Goal: Task Accomplishment & Management: Complete application form

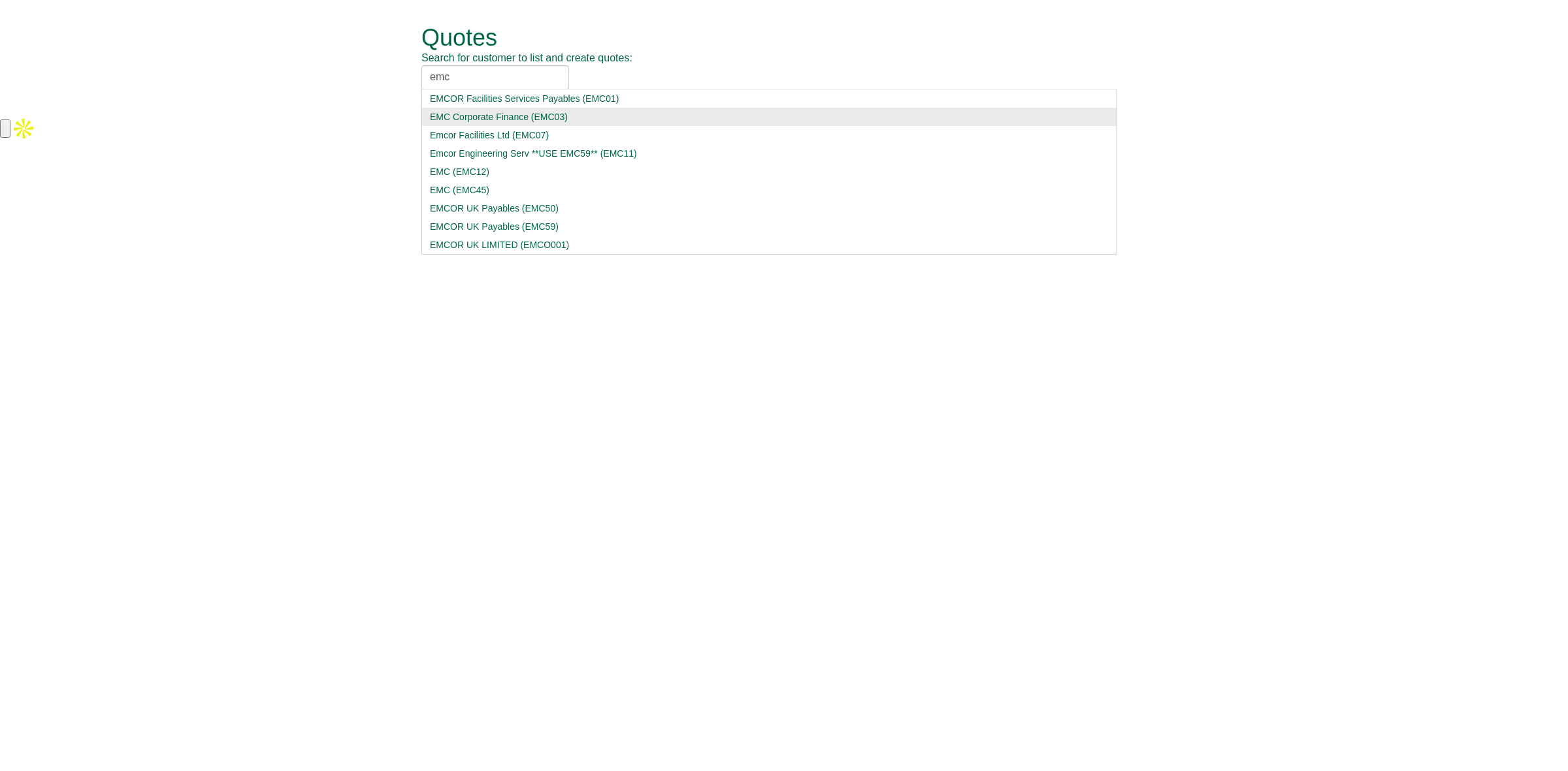
type input "emc"
click at [484, 112] on div "EMC Corporate Finance (EMC03)" at bounding box center [769, 117] width 678 height 13
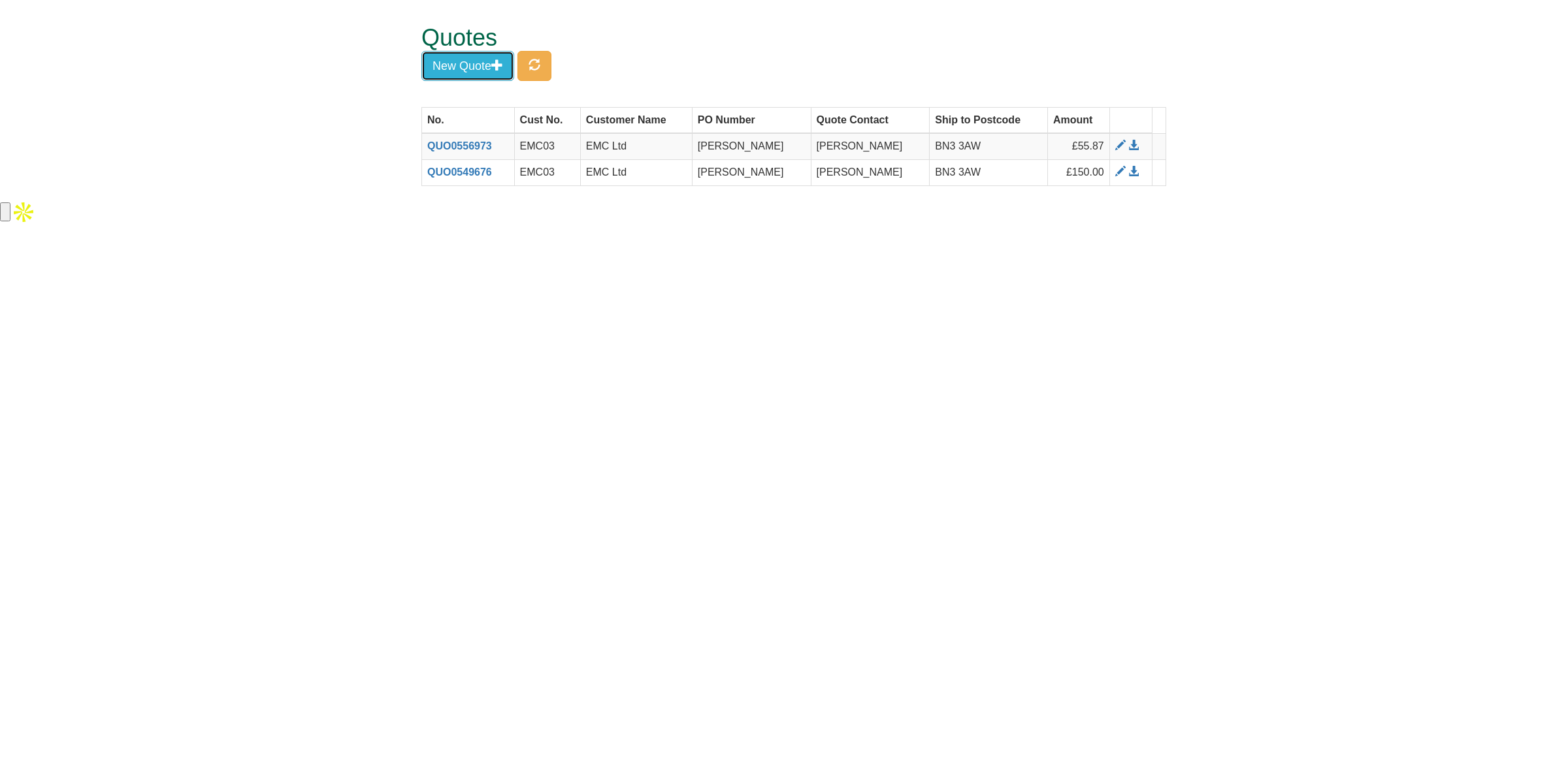
click at [467, 64] on button "New Quote" at bounding box center [467, 66] width 93 height 30
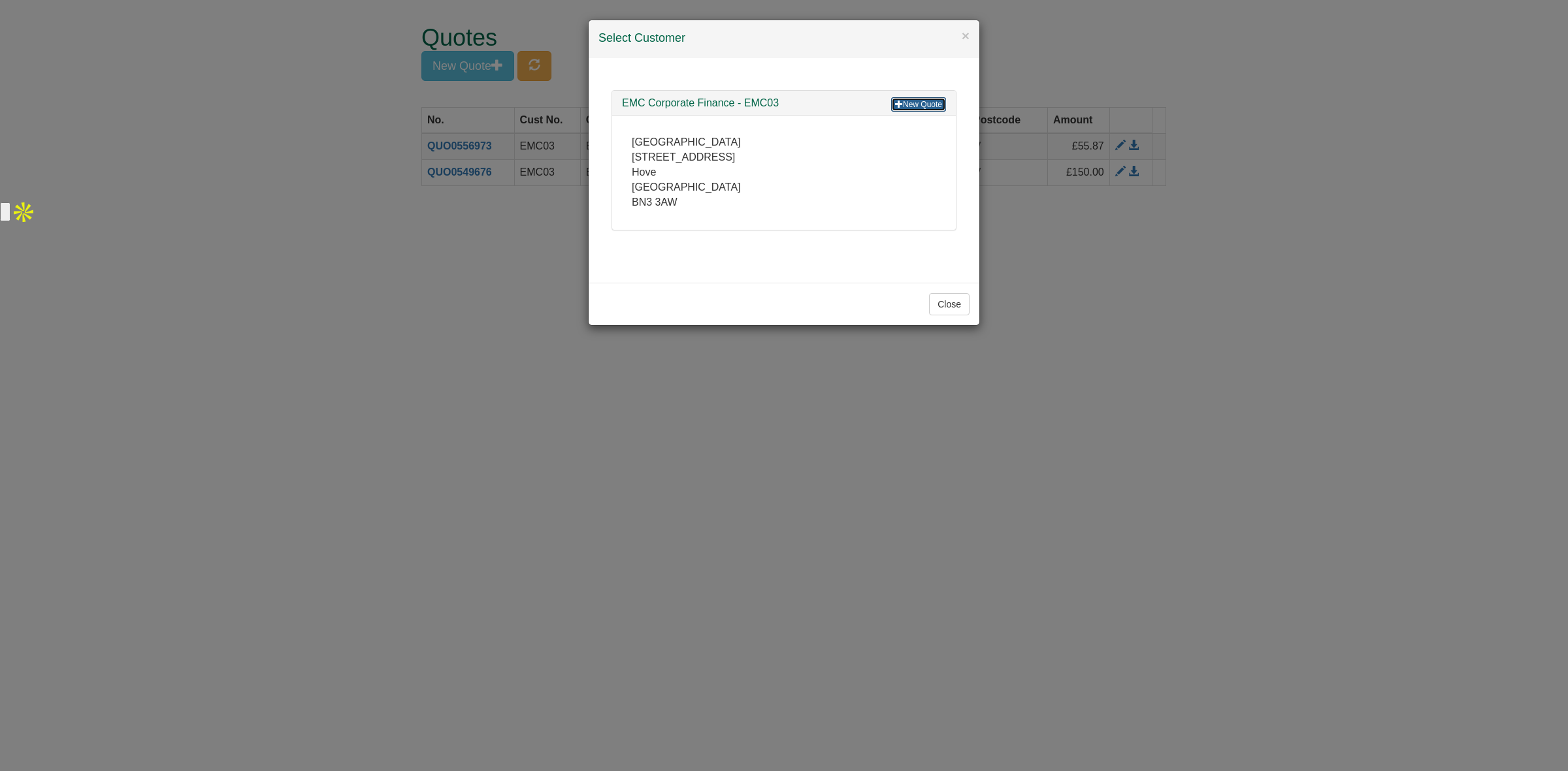
click at [930, 107] on link "New Quote" at bounding box center [918, 104] width 55 height 15
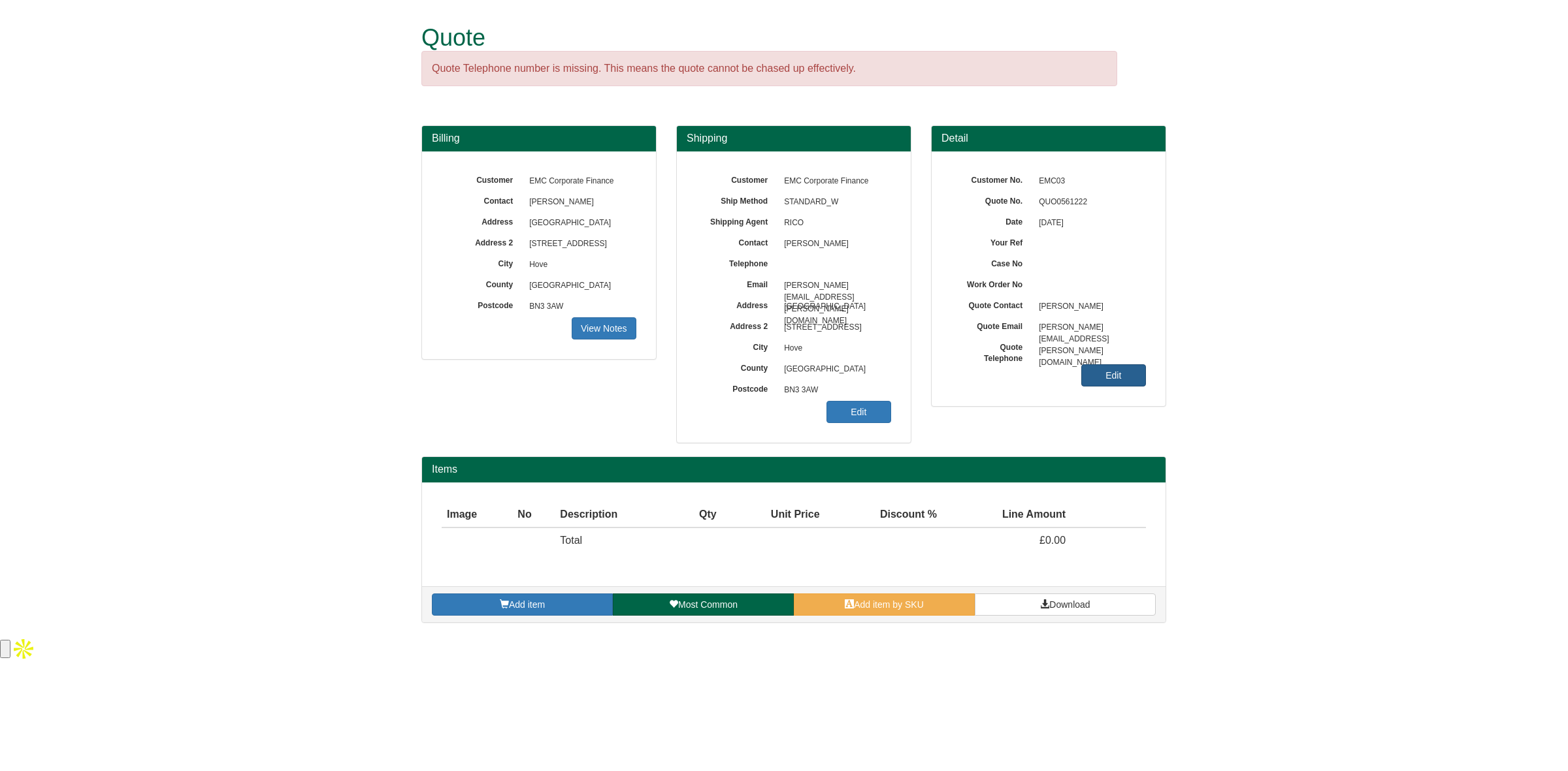
click at [1110, 384] on link "Edit" at bounding box center [1113, 375] width 65 height 22
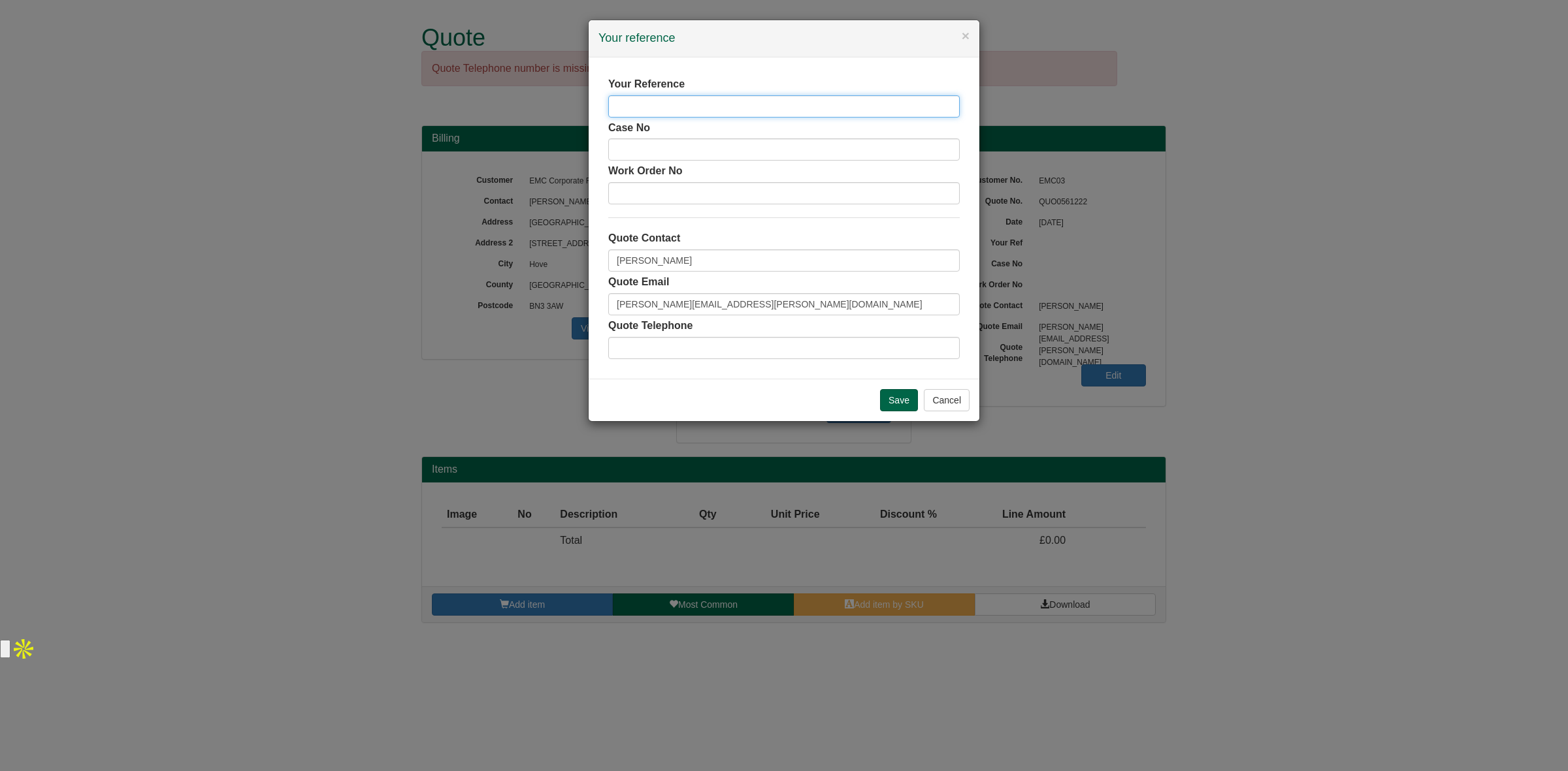
click at [725, 112] on input "text" at bounding box center [784, 107] width 351 height 22
type input "[PERSON_NAME]"
drag, startPoint x: 706, startPoint y: 263, endPoint x: 605, endPoint y: 263, distance: 101.0
click at [605, 263] on div "Your Reference [PERSON_NAME] [PERSON_NAME] No Work Order No Quote Contact [PERS…" at bounding box center [784, 218] width 391 height 321
type input "[PERSON_NAME]"
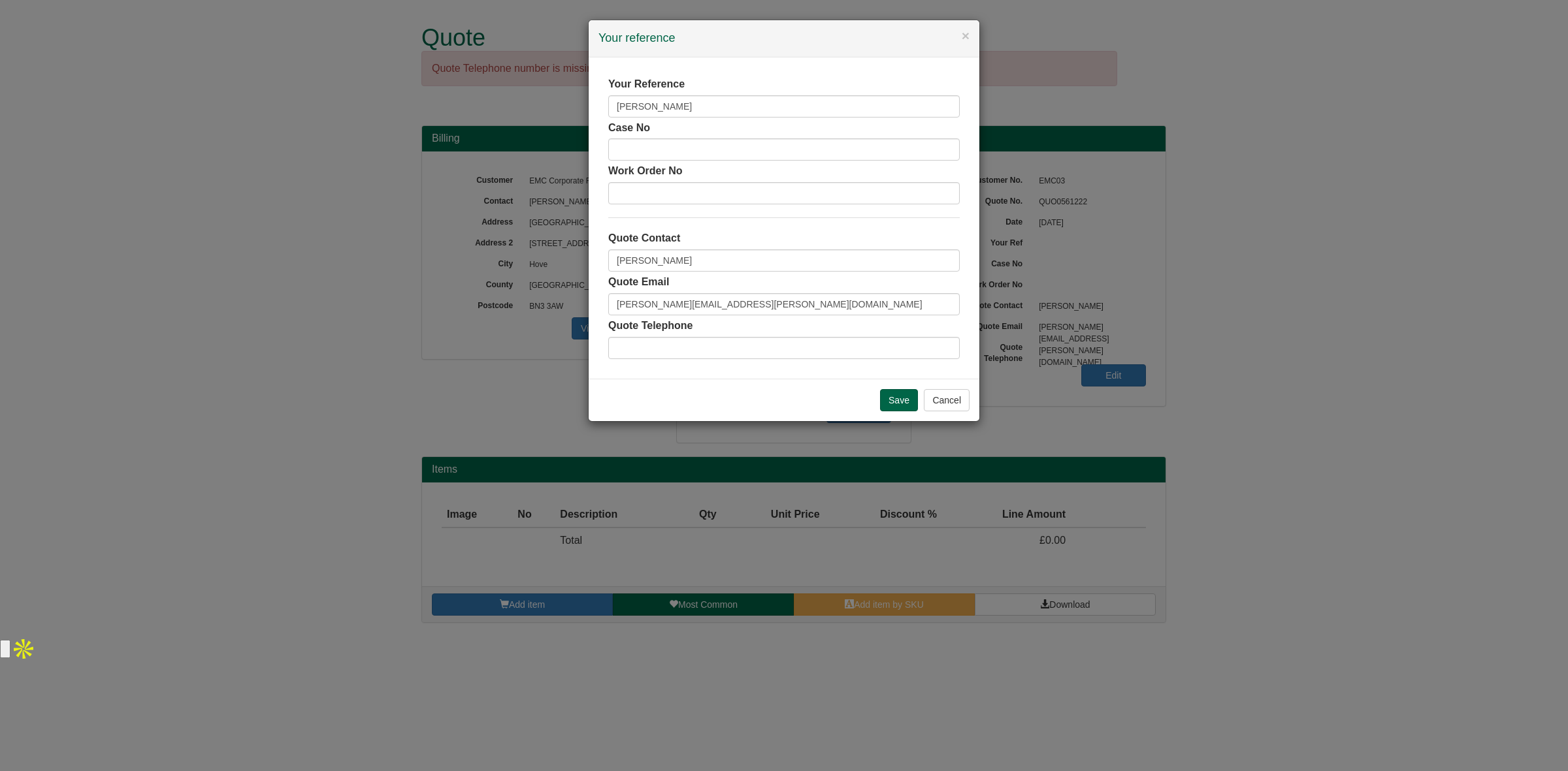
click at [781, 321] on div "Quote Telephone" at bounding box center [784, 338] width 351 height 40
drag, startPoint x: 752, startPoint y: 310, endPoint x: 602, endPoint y: 326, distance: 150.9
click at [602, 326] on div "Your Reference [PERSON_NAME] [PERSON_NAME] No Work Order No Quote Contact [PERS…" at bounding box center [784, 218] width 391 height 321
type input "="
click at [903, 402] on input "Save" at bounding box center [899, 400] width 38 height 22
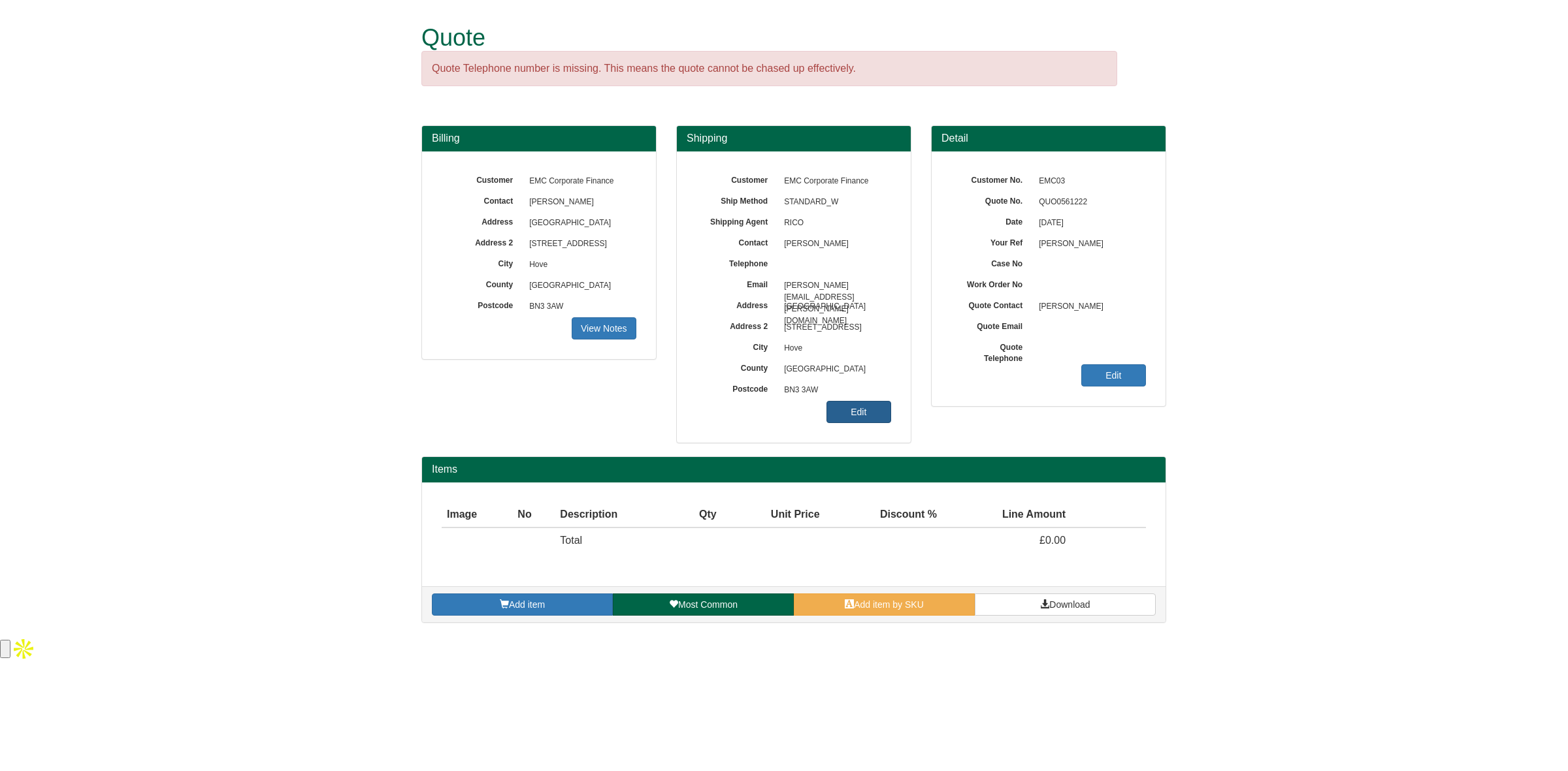
click at [863, 412] on link "Edit" at bounding box center [858, 412] width 65 height 22
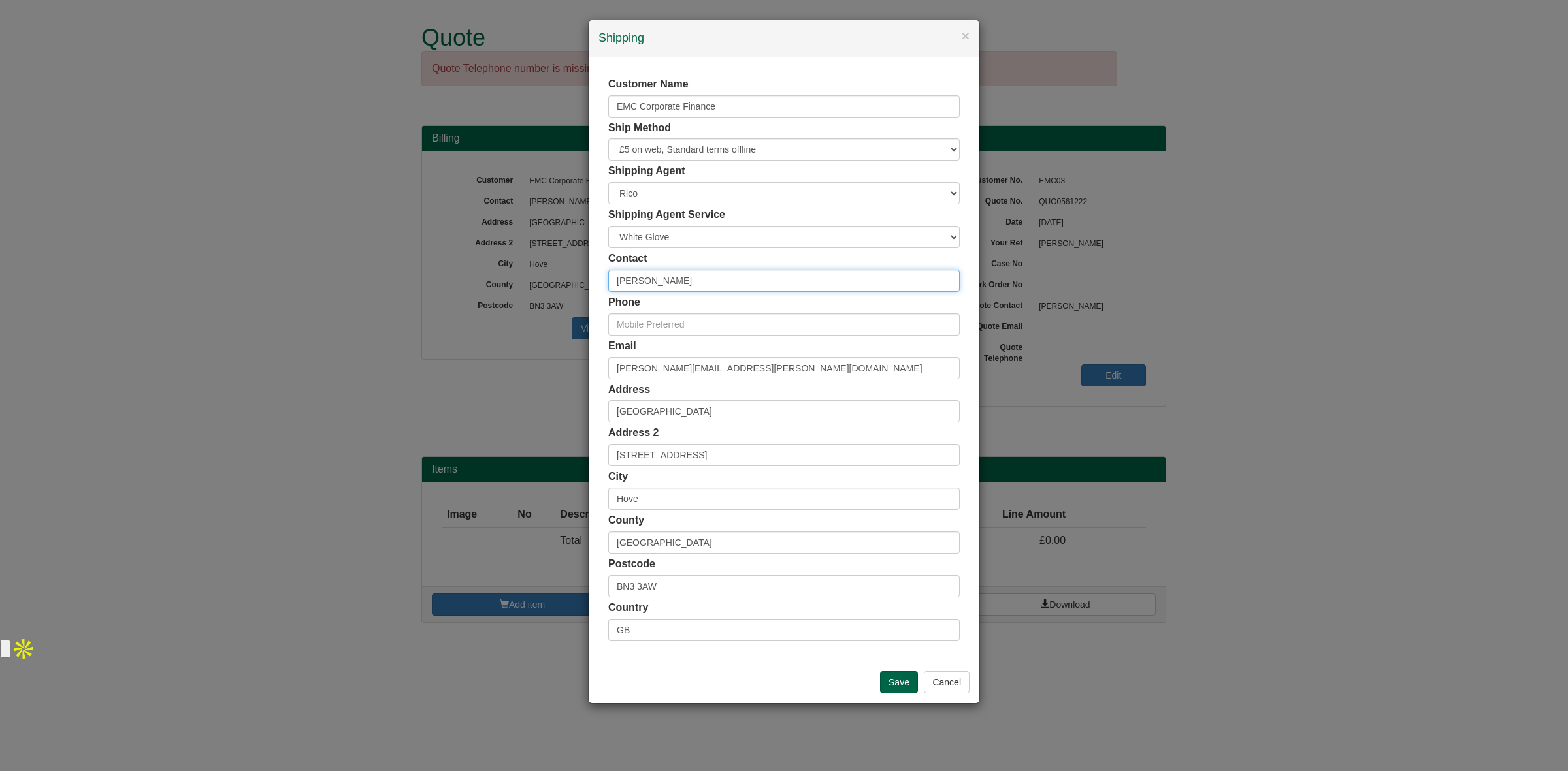
drag, startPoint x: 693, startPoint y: 286, endPoint x: 536, endPoint y: 269, distance: 157.9
click at [536, 269] on div "× Shipping Customer Name EMC Corporate Finance Ship Method Free of Charge £5 Fl…" at bounding box center [784, 386] width 1568 height 771
type input "[PERSON_NAME]"
click at [673, 322] on input "text" at bounding box center [784, 324] width 351 height 22
type input "01273 945984"
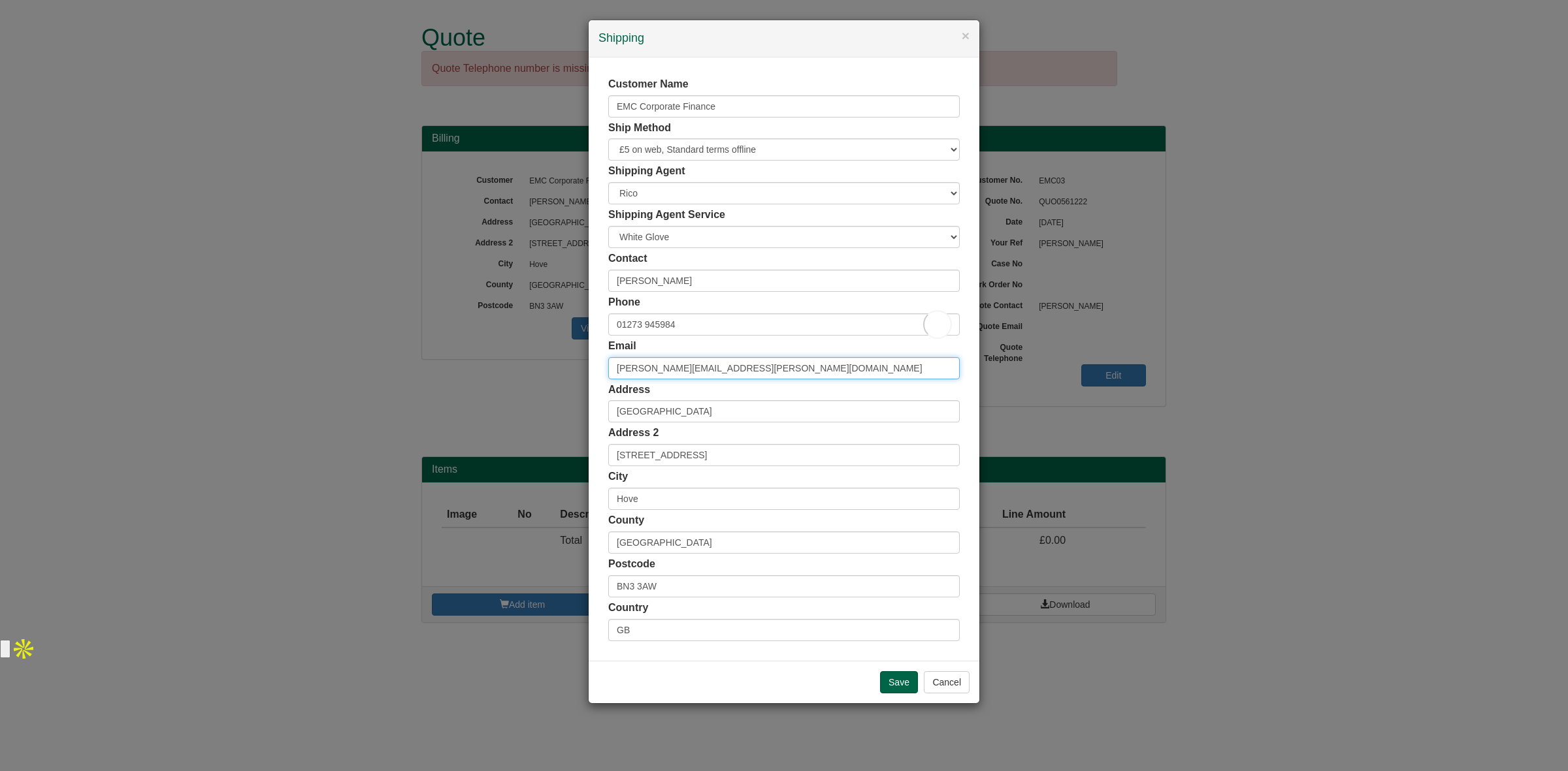
drag, startPoint x: 756, startPoint y: 364, endPoint x: 586, endPoint y: 377, distance: 170.5
click at [586, 377] on div "× Shipping Customer Name EMC Corporate Finance Ship Method Free of Charge £5 Fl…" at bounding box center [784, 386] width 1568 height 771
type input "jo.carroll@emcltd.co.uk"
click at [684, 281] on input "[PERSON_NAME]" at bounding box center [784, 280] width 351 height 22
click at [615, 280] on input "[PERSON_NAME]" at bounding box center [784, 280] width 351 height 22
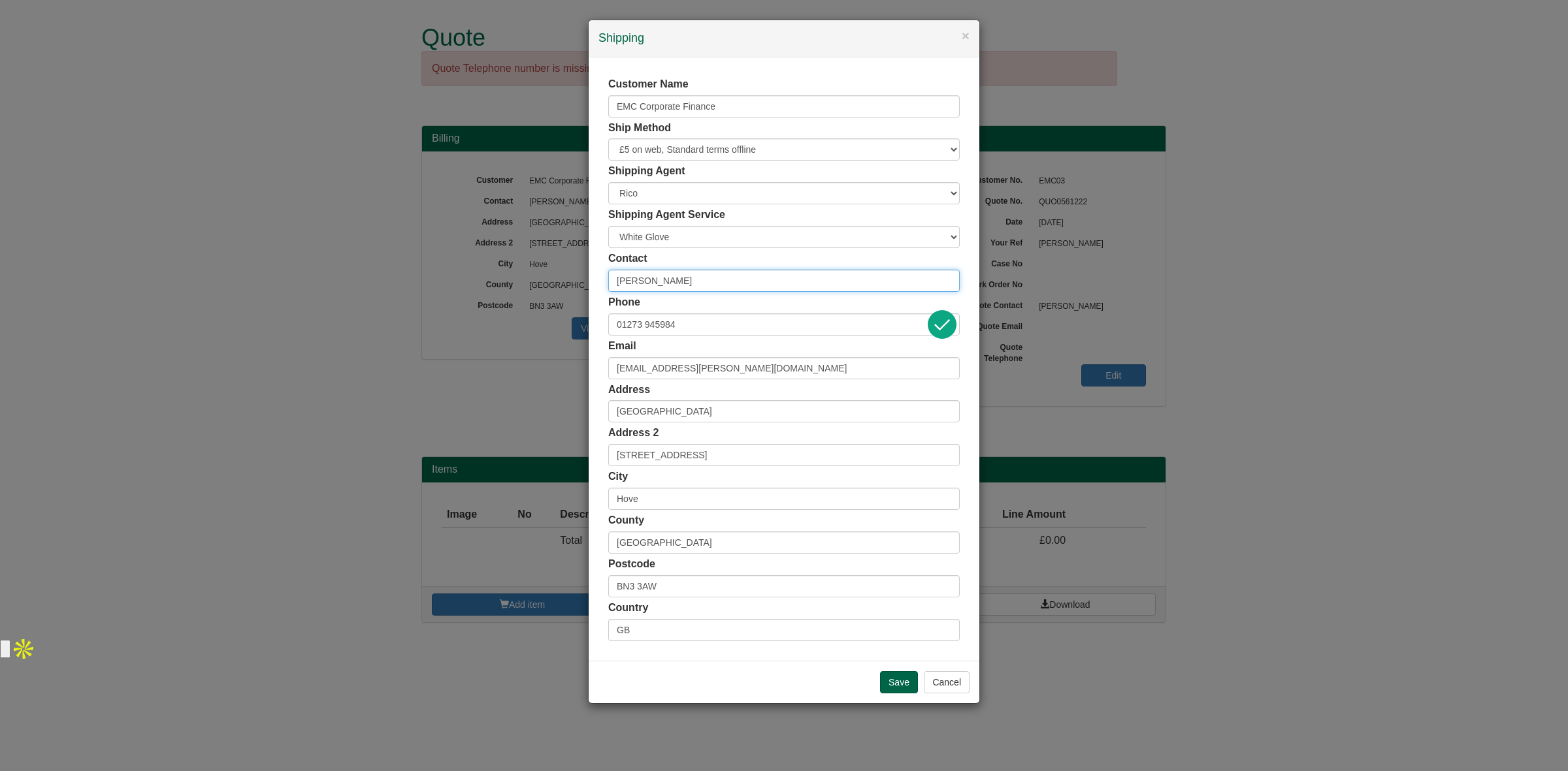
paste input "EMC Corporate Finance"
type input "EMC Corporate Finance FAO Jo Carroll"
click at [901, 677] on input "Save" at bounding box center [899, 682] width 38 height 22
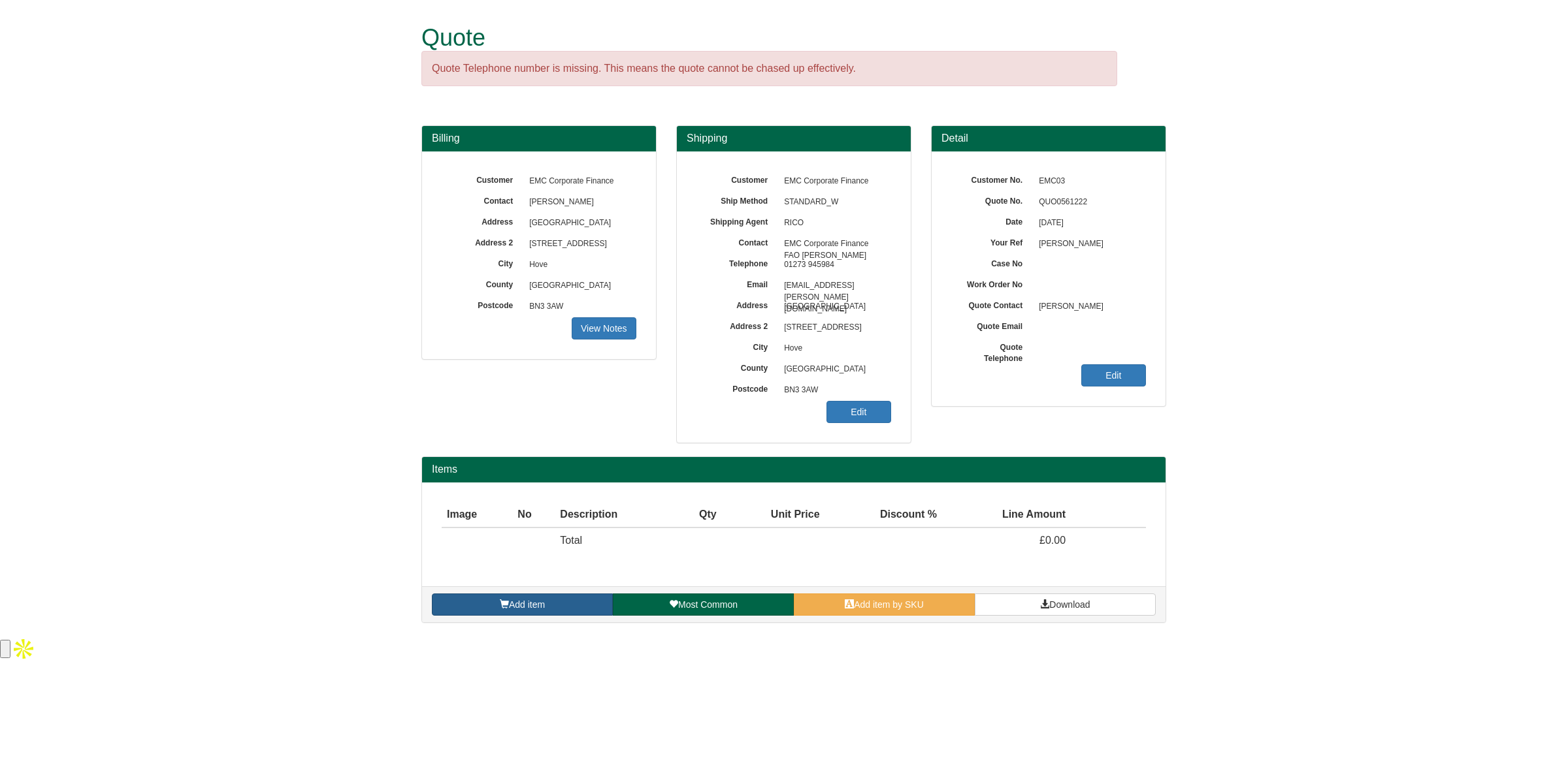
click at [523, 603] on span "Add item" at bounding box center [527, 605] width 36 height 10
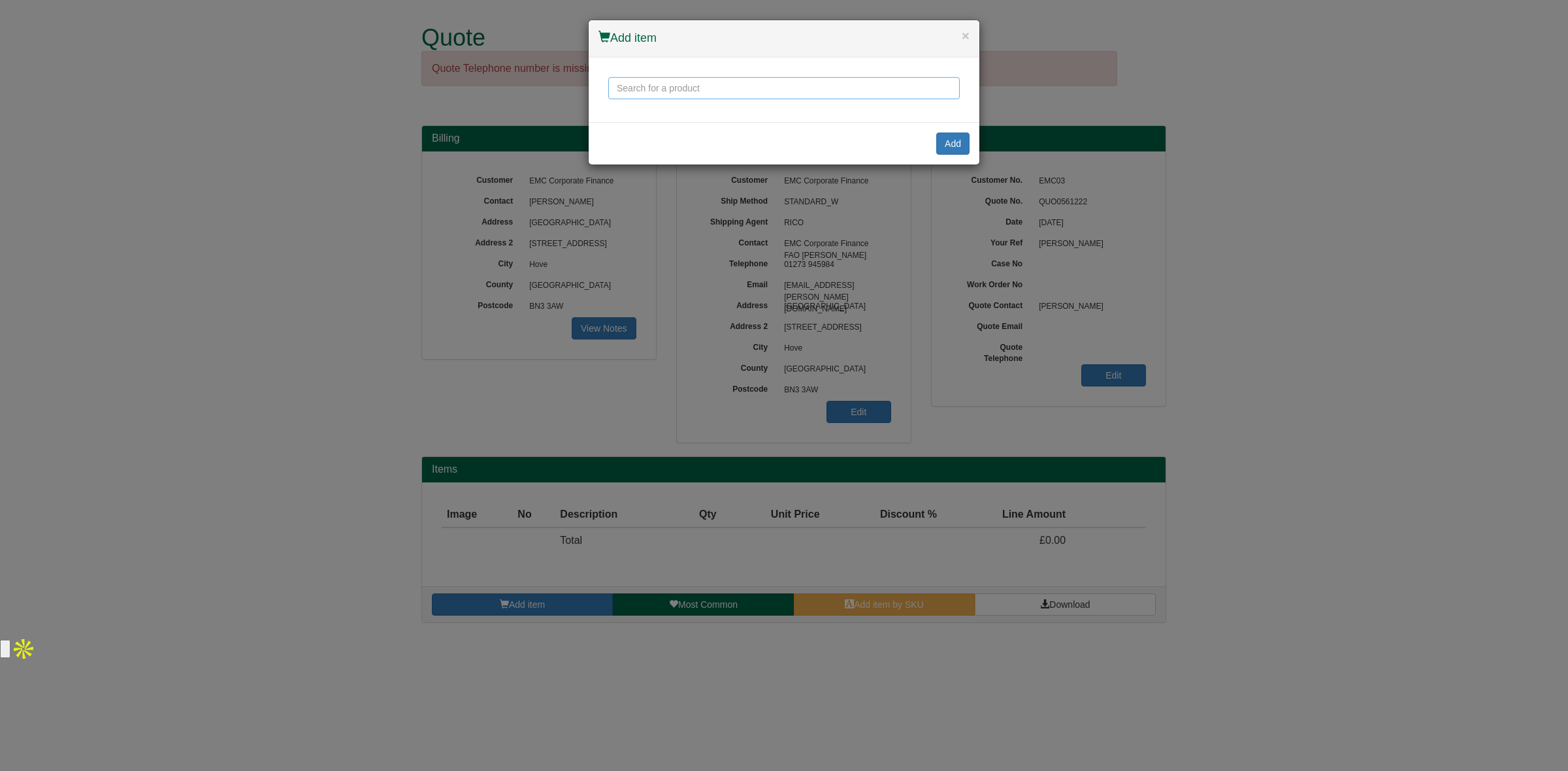
click at [639, 86] on input "text" at bounding box center [784, 88] width 351 height 22
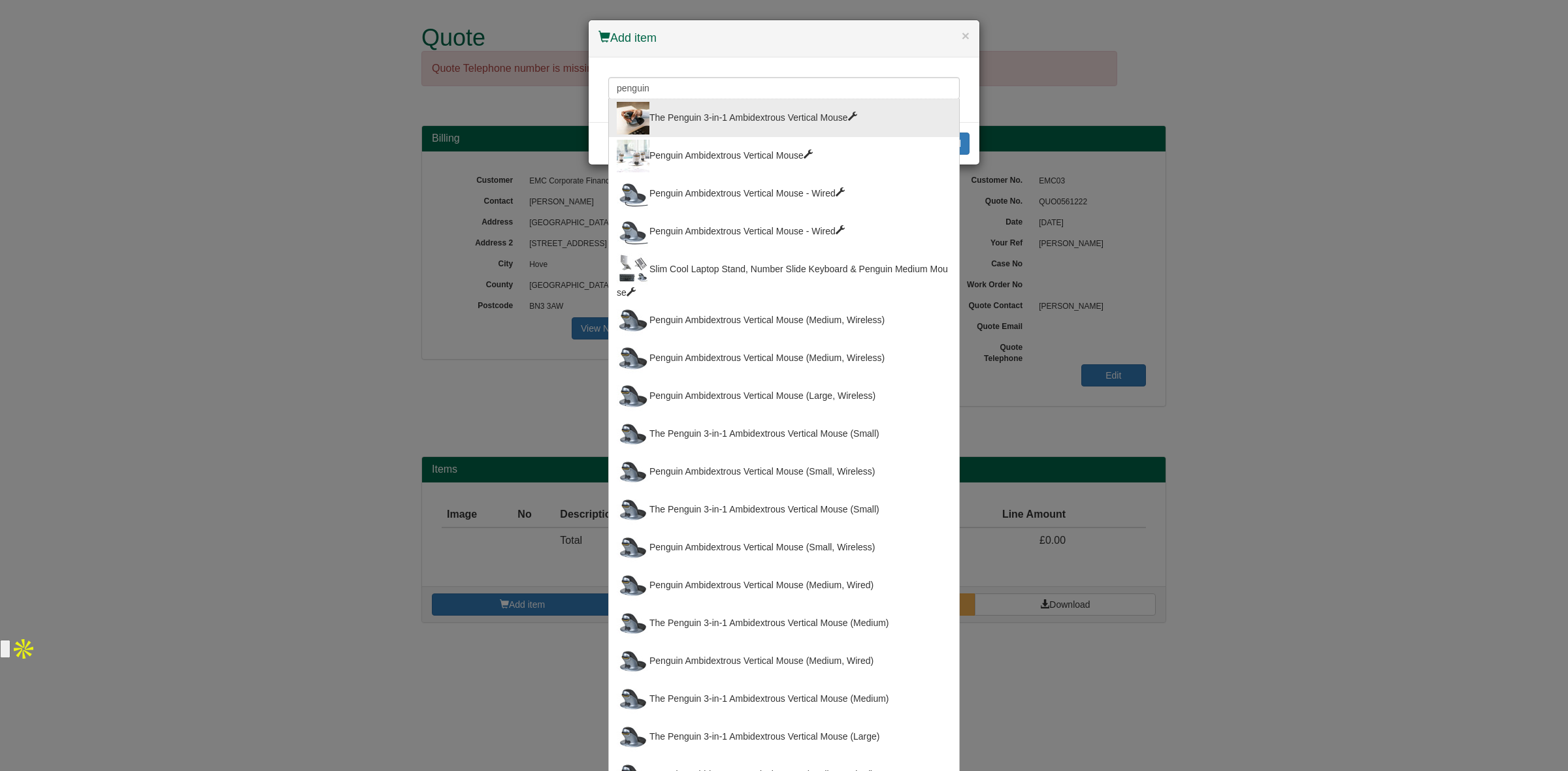
click at [684, 111] on div "The Penguin 3-in-1 Ambidextrous Vertical Mouse" at bounding box center [784, 118] width 334 height 33
type input "The Penguin 3-in-1 Ambidextrous Vertical Mouse"
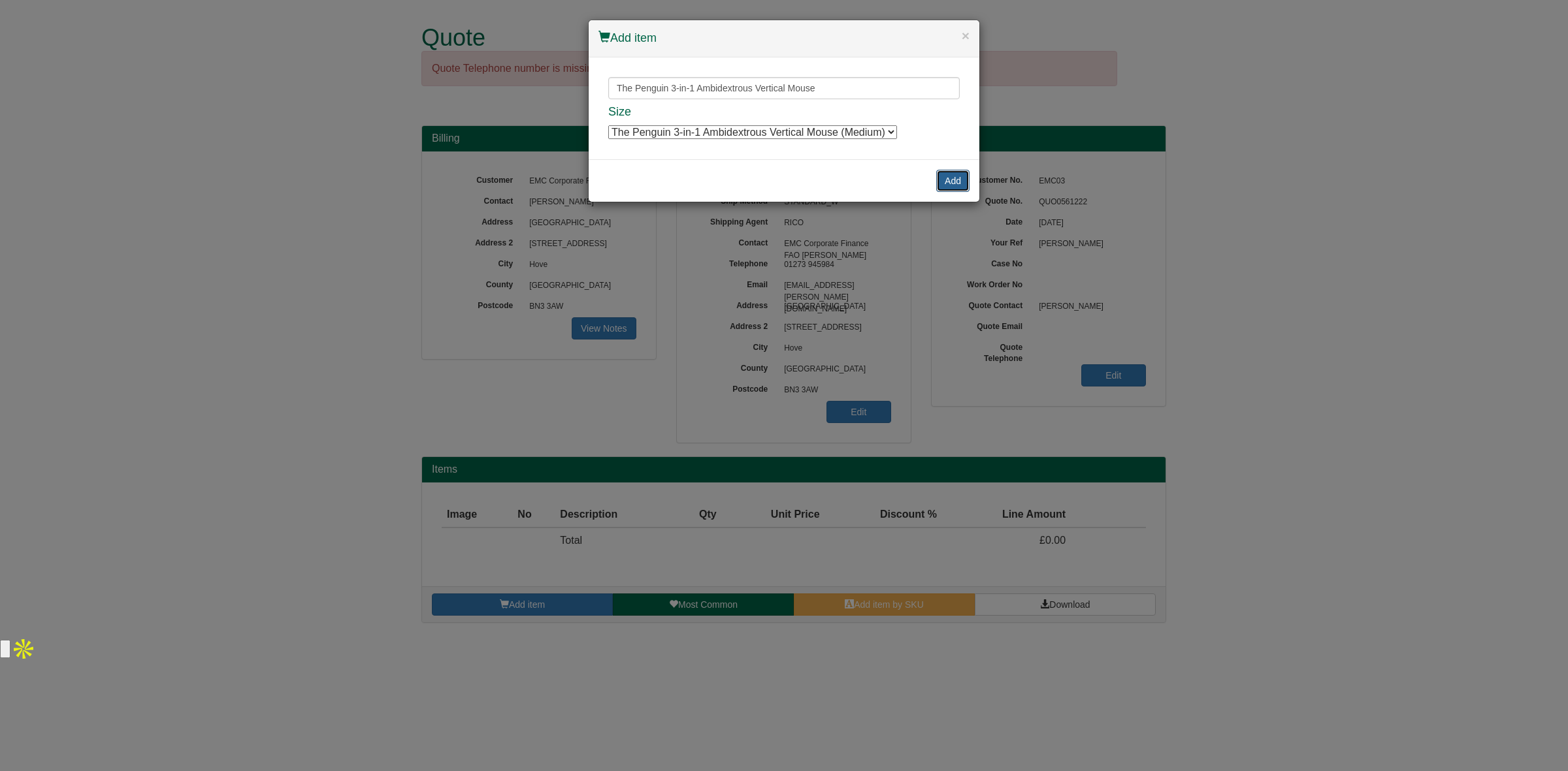
click at [965, 176] on button "Add" at bounding box center [953, 181] width 34 height 22
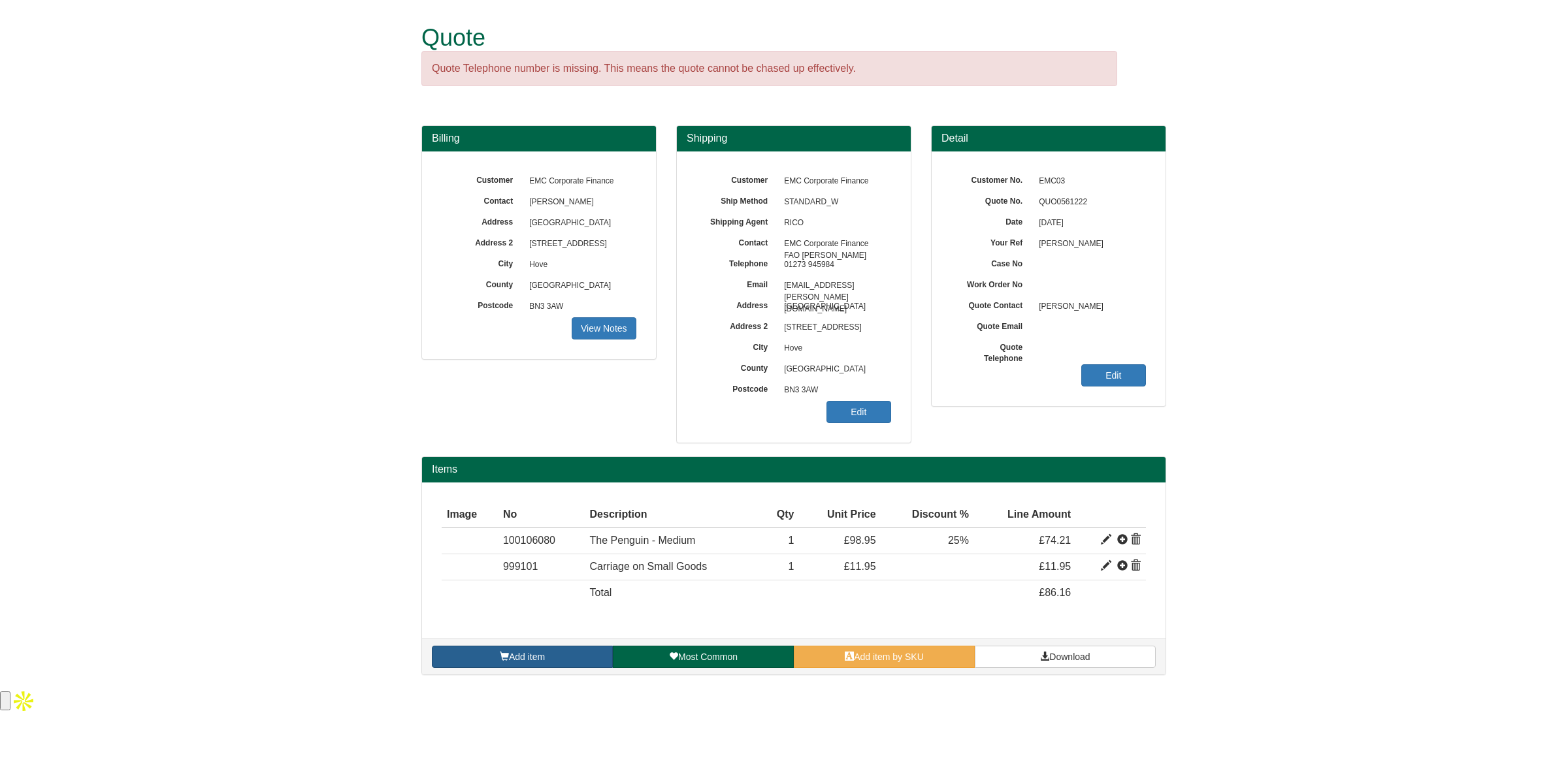
click at [516, 648] on link "Add item" at bounding box center [522, 657] width 181 height 22
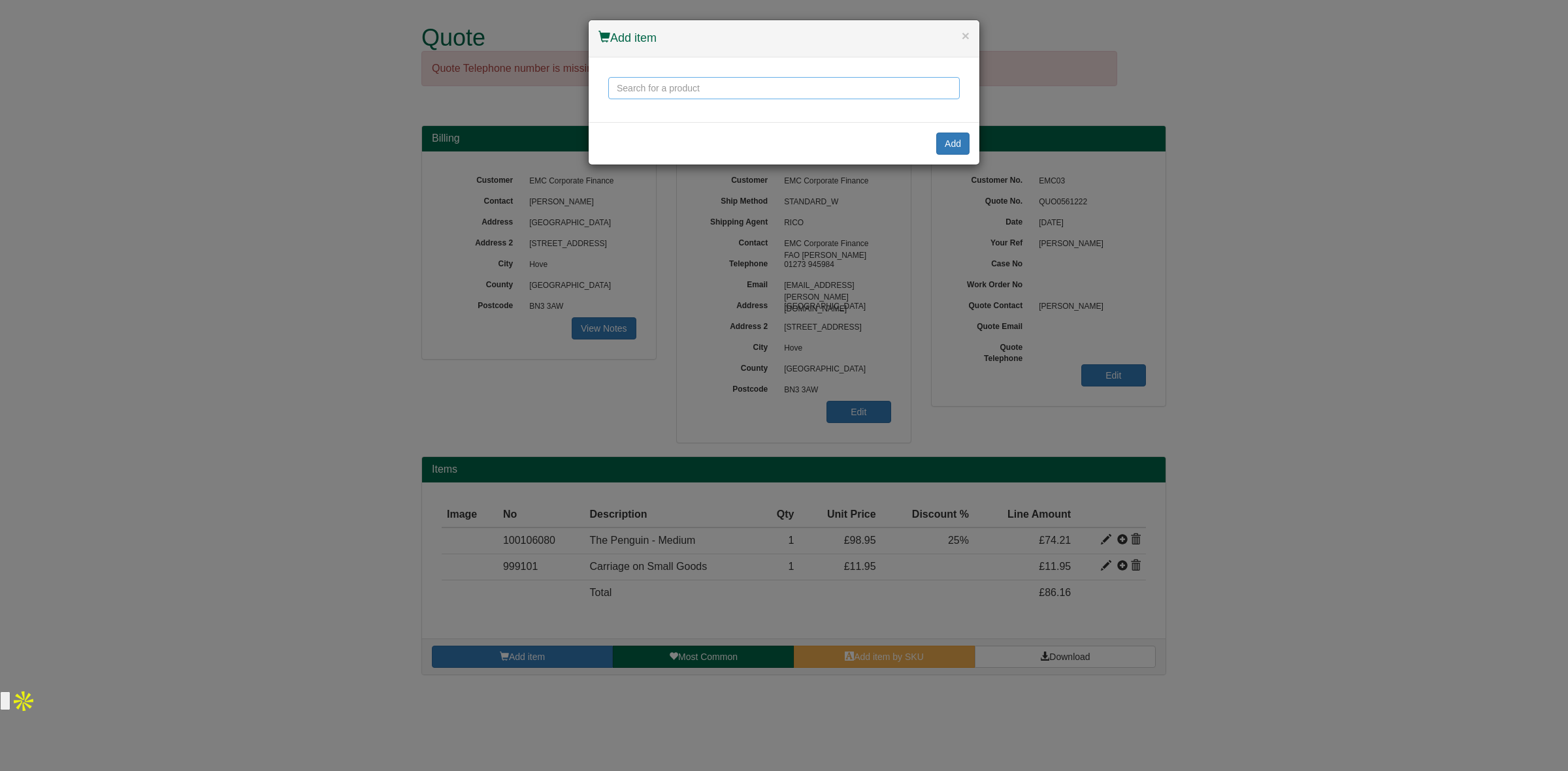
click at [727, 95] on input "text" at bounding box center [784, 88] width 351 height 22
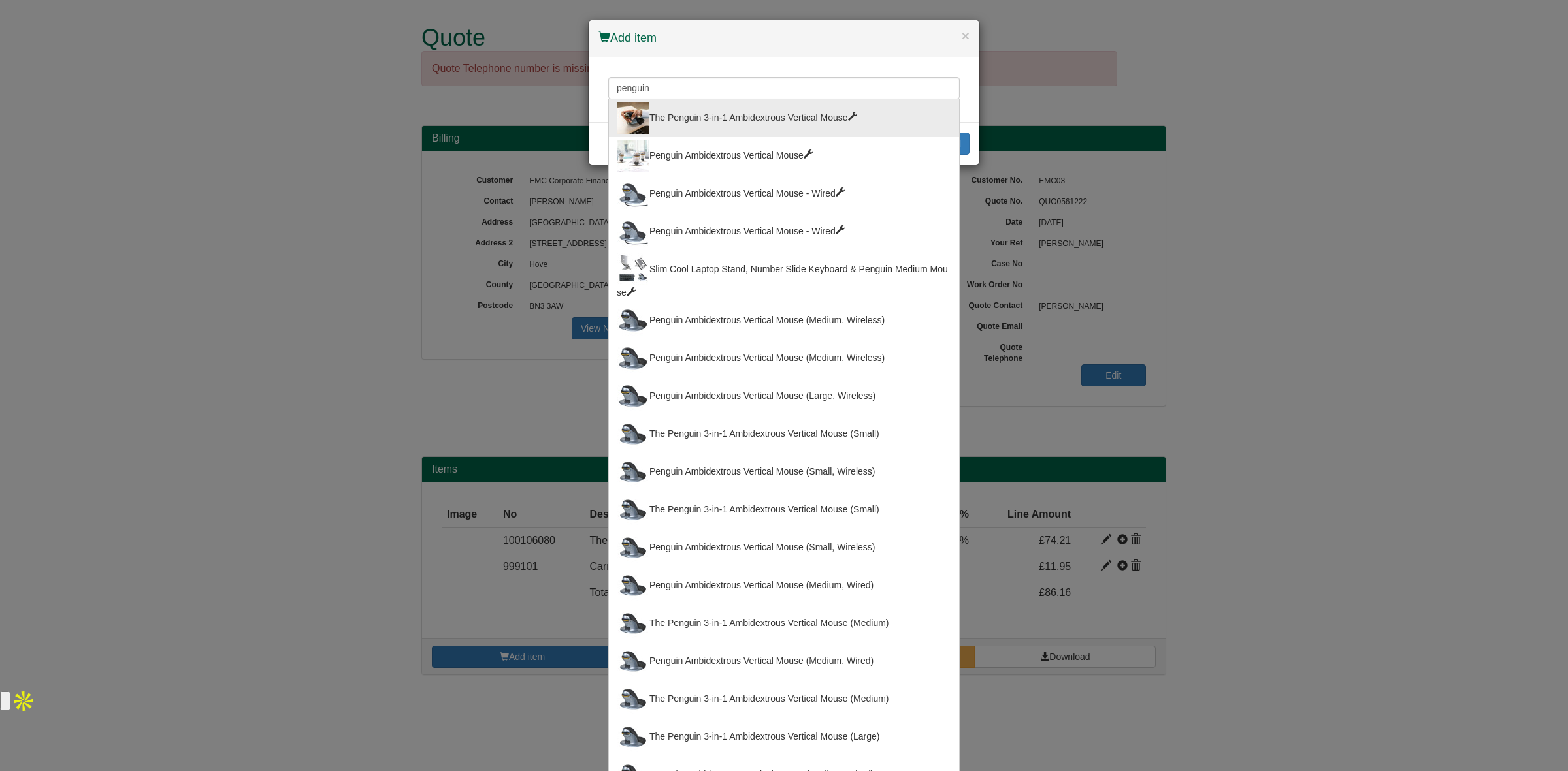
click at [726, 106] on div "The Penguin 3-in-1 Ambidextrous Vertical Mouse" at bounding box center [784, 118] width 334 height 33
type input "The Penguin 3-in-1 Ambidextrous Vertical Mouse"
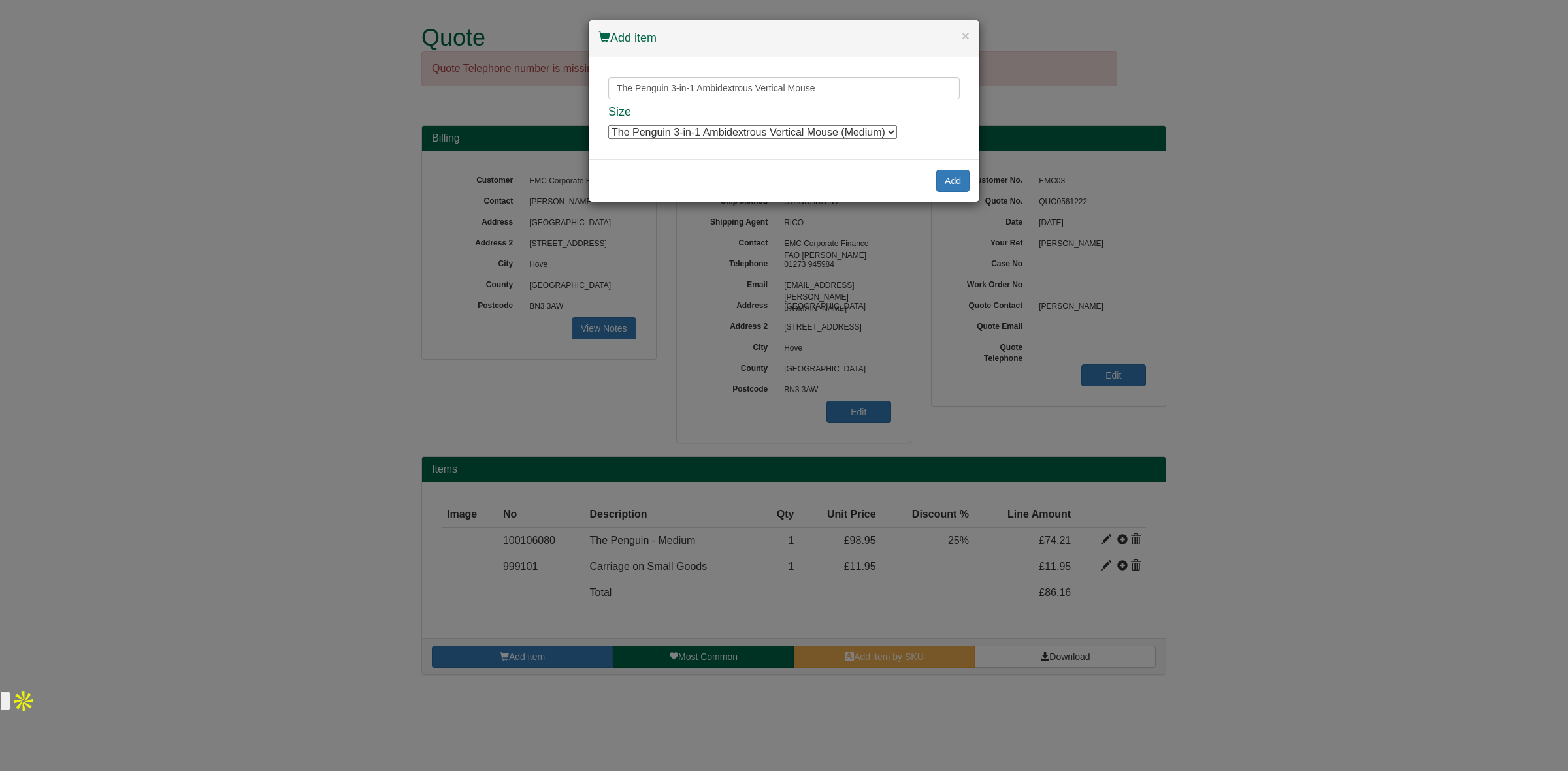
click at [742, 126] on select "The Penguin 3-in-1 Ambidextrous Vertical Mouse (Medium) The Penguin 3-in-1 Ambi…" at bounding box center [752, 132] width 288 height 14
select select "100106086"
click at [608, 126] on select "The Penguin 3-in-1 Ambidextrous Vertical Mouse (Medium) The Penguin 3-in-1 Ambi…" at bounding box center [752, 132] width 288 height 14
click at [955, 184] on button "Add" at bounding box center [953, 181] width 34 height 22
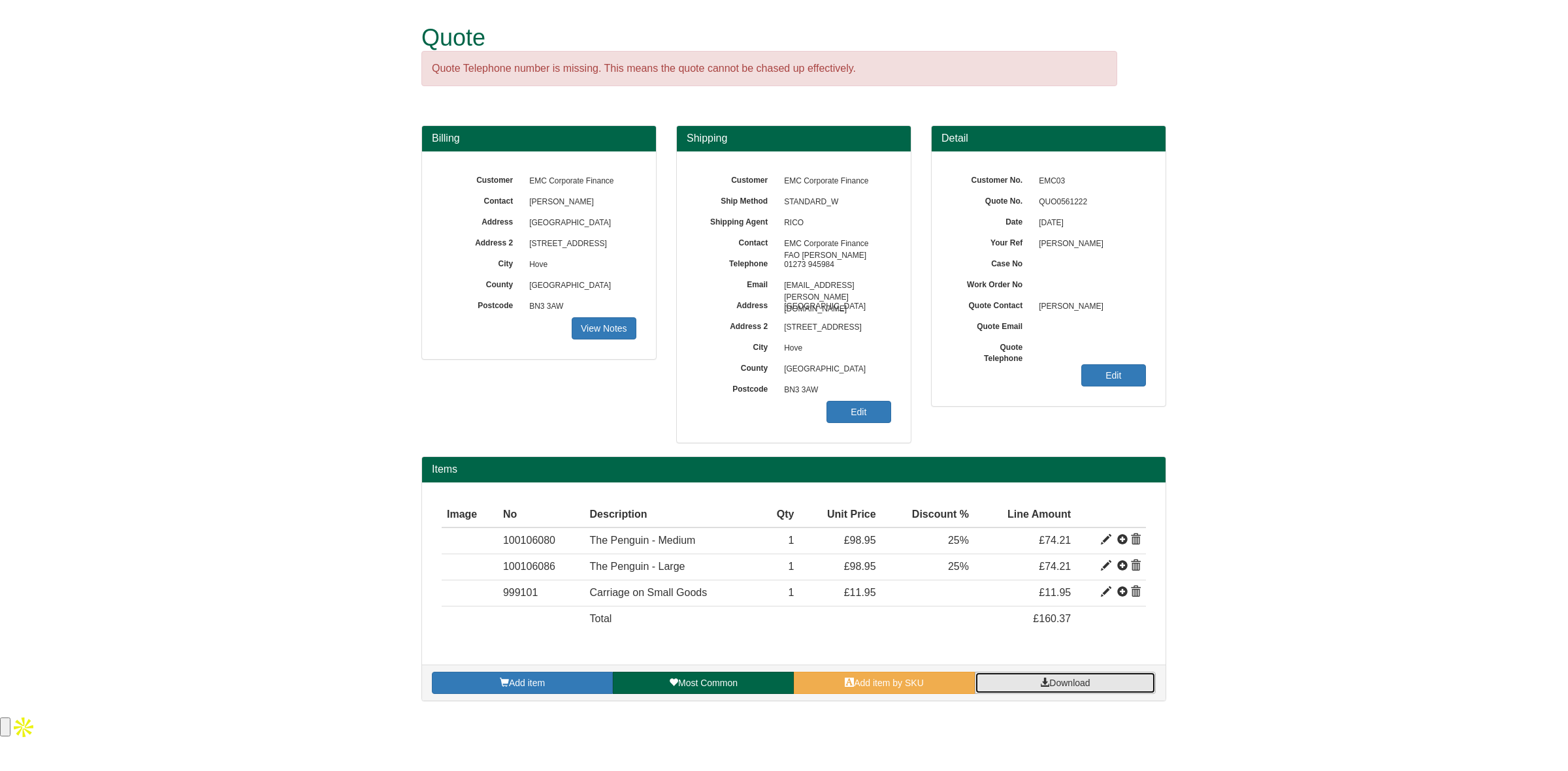
click at [1036, 679] on link "Download" at bounding box center [1065, 683] width 181 height 22
